Goal: Information Seeking & Learning: Understand process/instructions

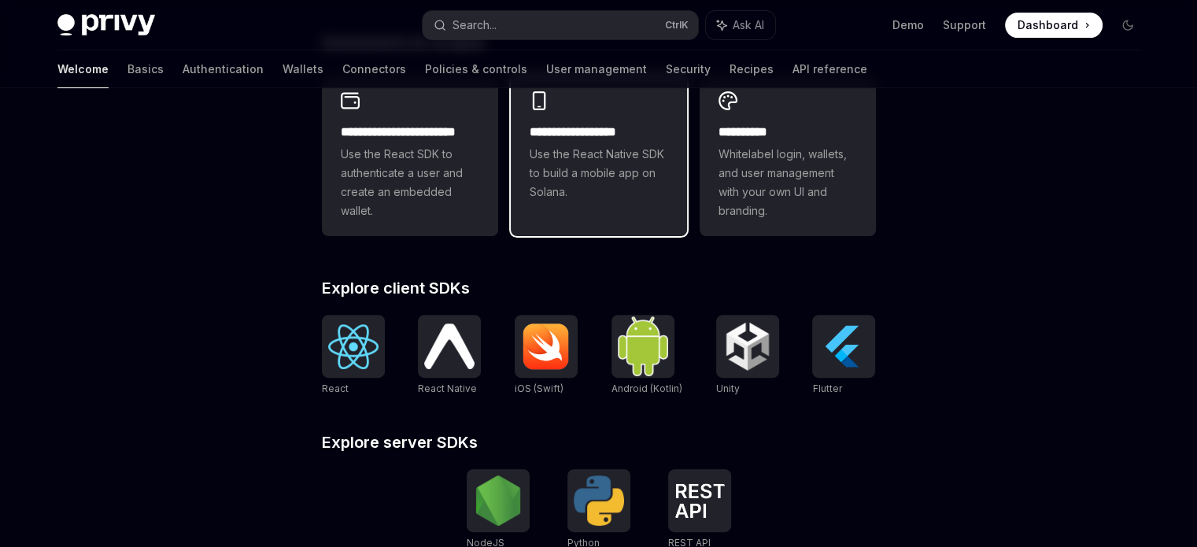
scroll to position [551, 0]
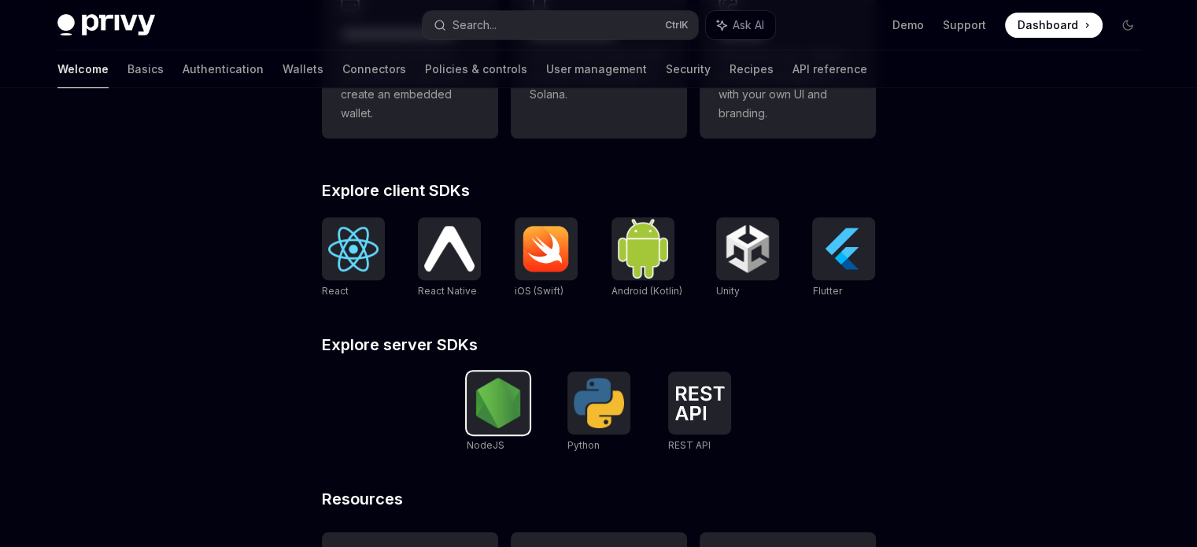
click at [517, 394] on img at bounding box center [498, 403] width 50 height 50
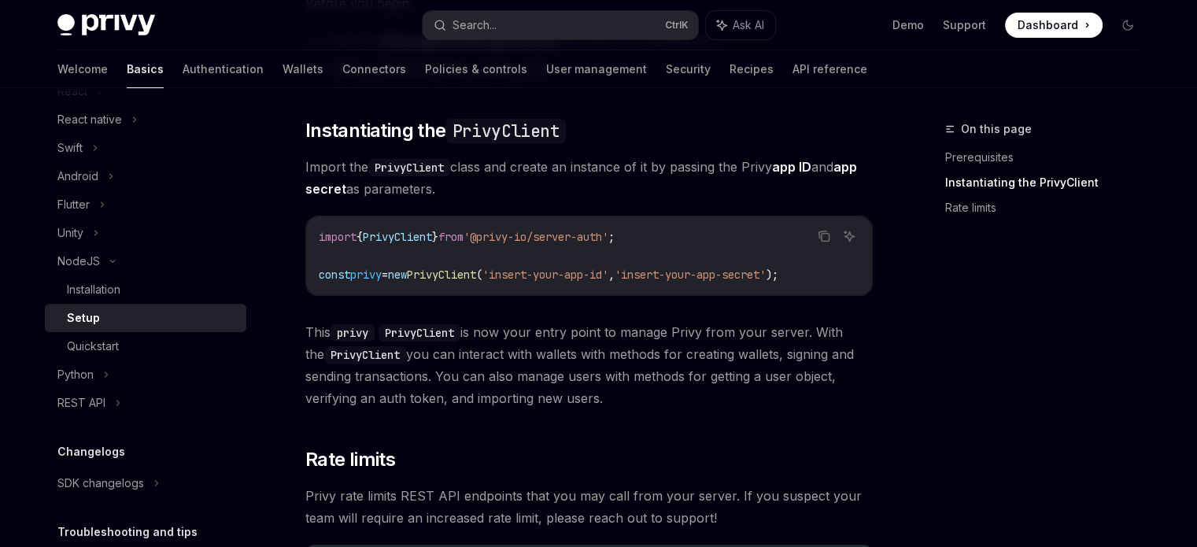
scroll to position [236, 0]
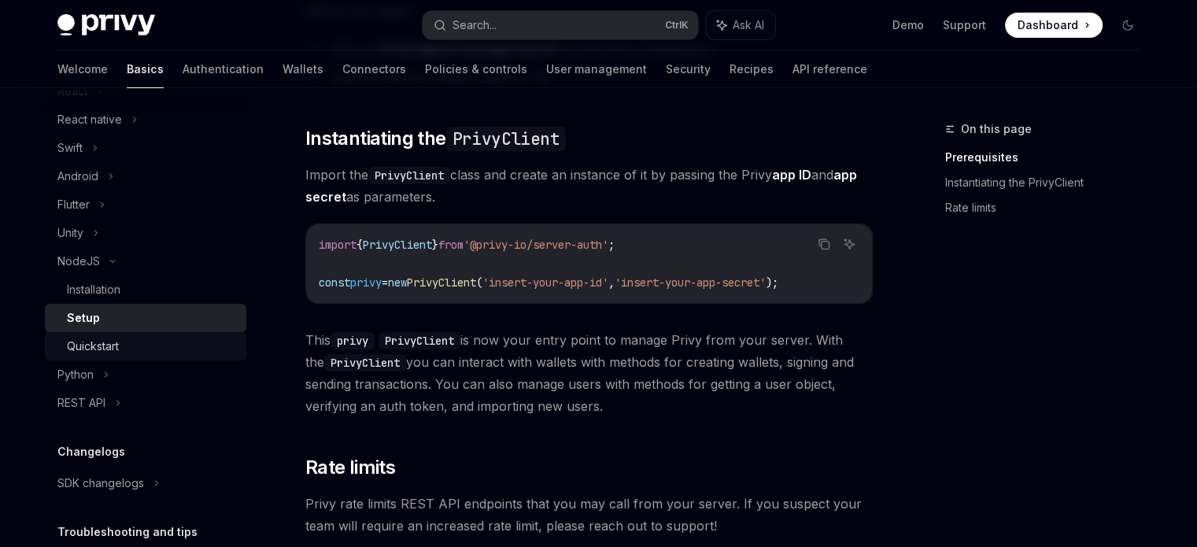
click at [161, 342] on div "Quickstart" at bounding box center [152, 346] width 170 height 19
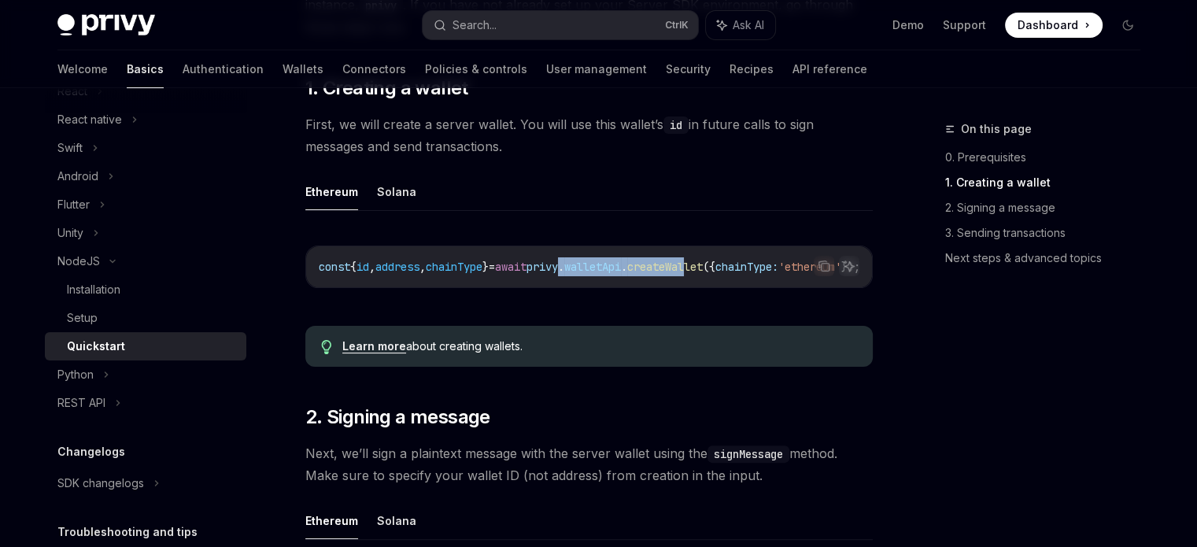
drag, startPoint x: 603, startPoint y: 293, endPoint x: 743, endPoint y: 291, distance: 140.1
click at [743, 291] on div "Copy Ask AI const { id , address , chainType } = await privy . walletApi . crea…" at bounding box center [588, 271] width 567 height 83
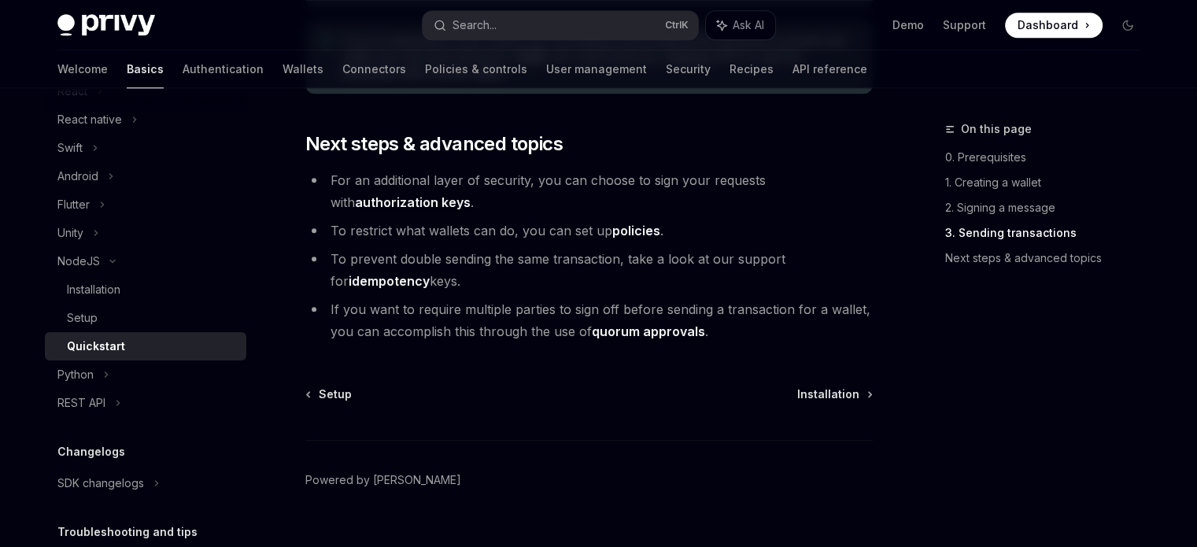
scroll to position [1801, 0]
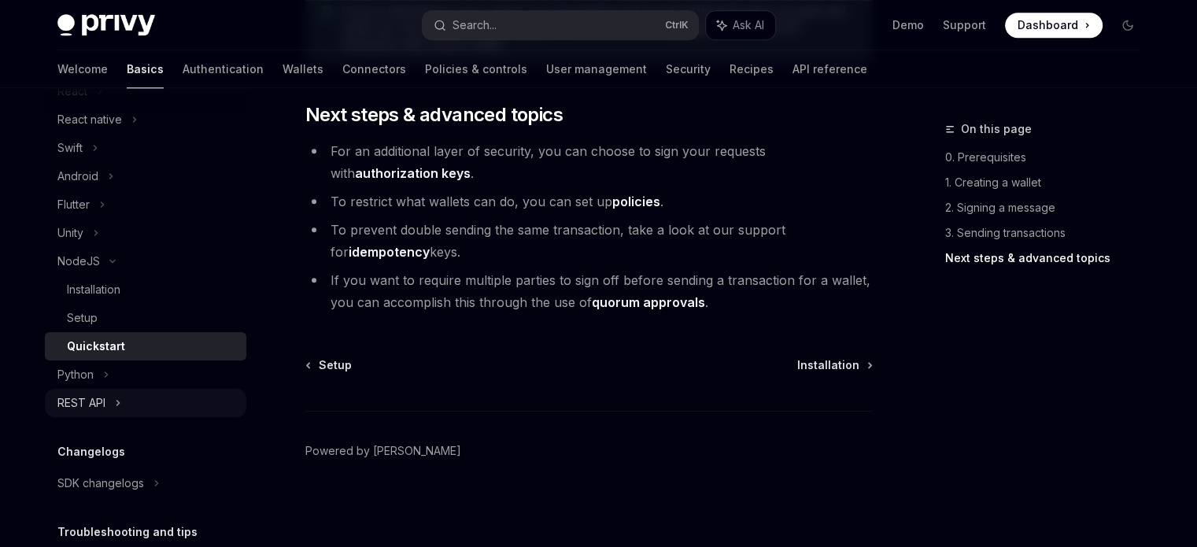
click at [126, 406] on div "REST API" at bounding box center [145, 403] width 201 height 28
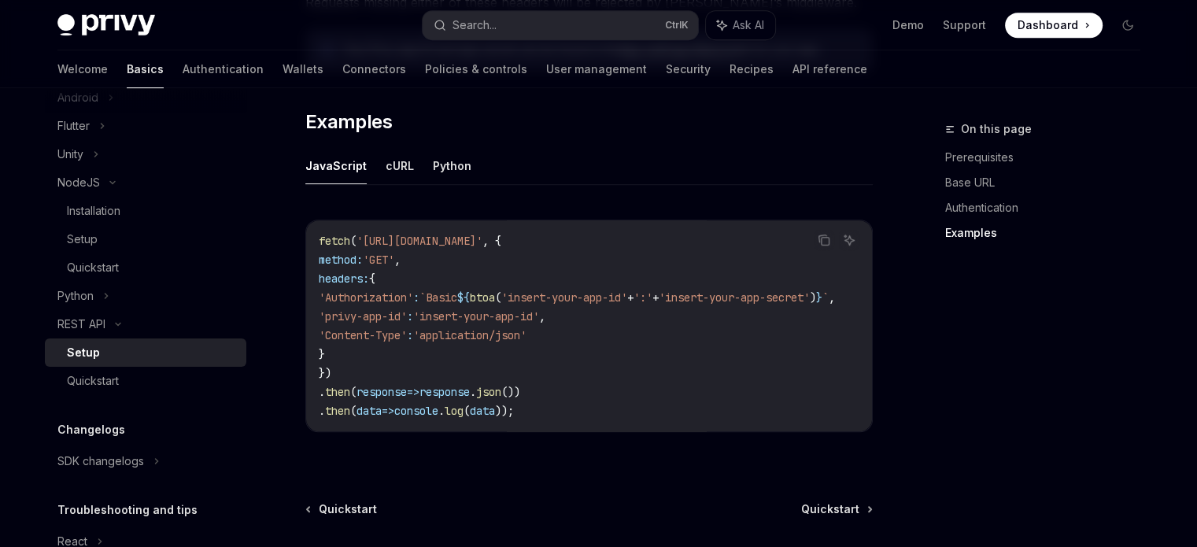
scroll to position [791, 0]
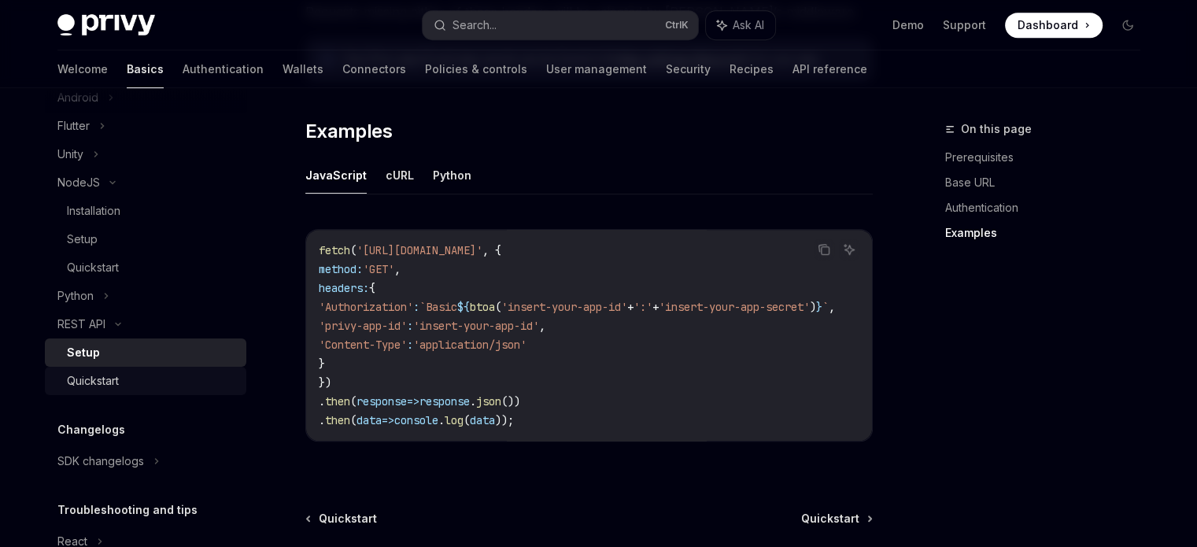
click at [135, 377] on div "Quickstart" at bounding box center [152, 380] width 170 height 19
type textarea "*"
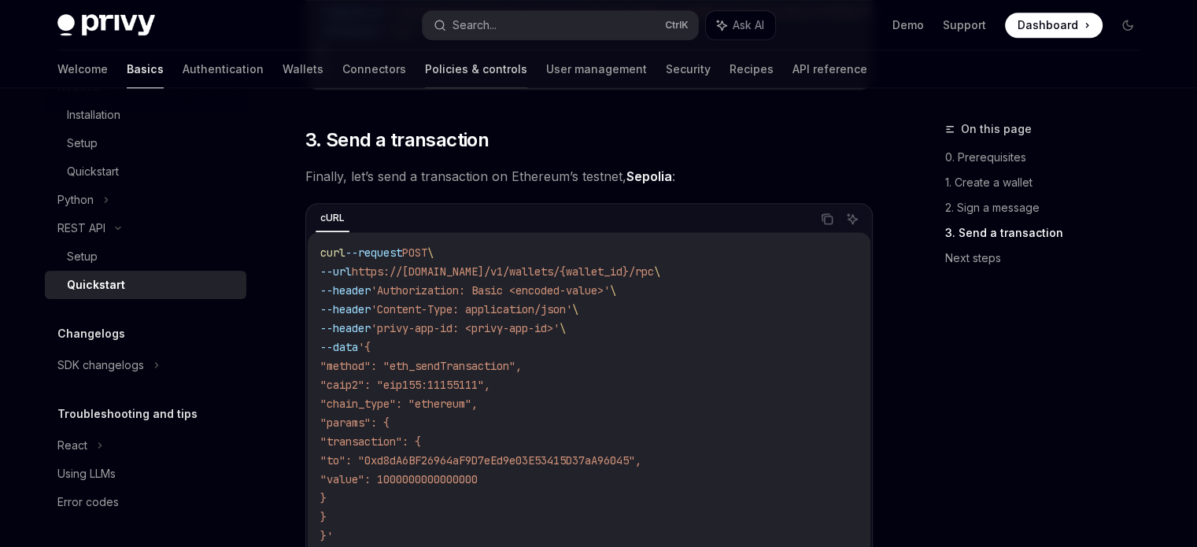
scroll to position [1495, 0]
